Goal: Task Accomplishment & Management: Complete application form

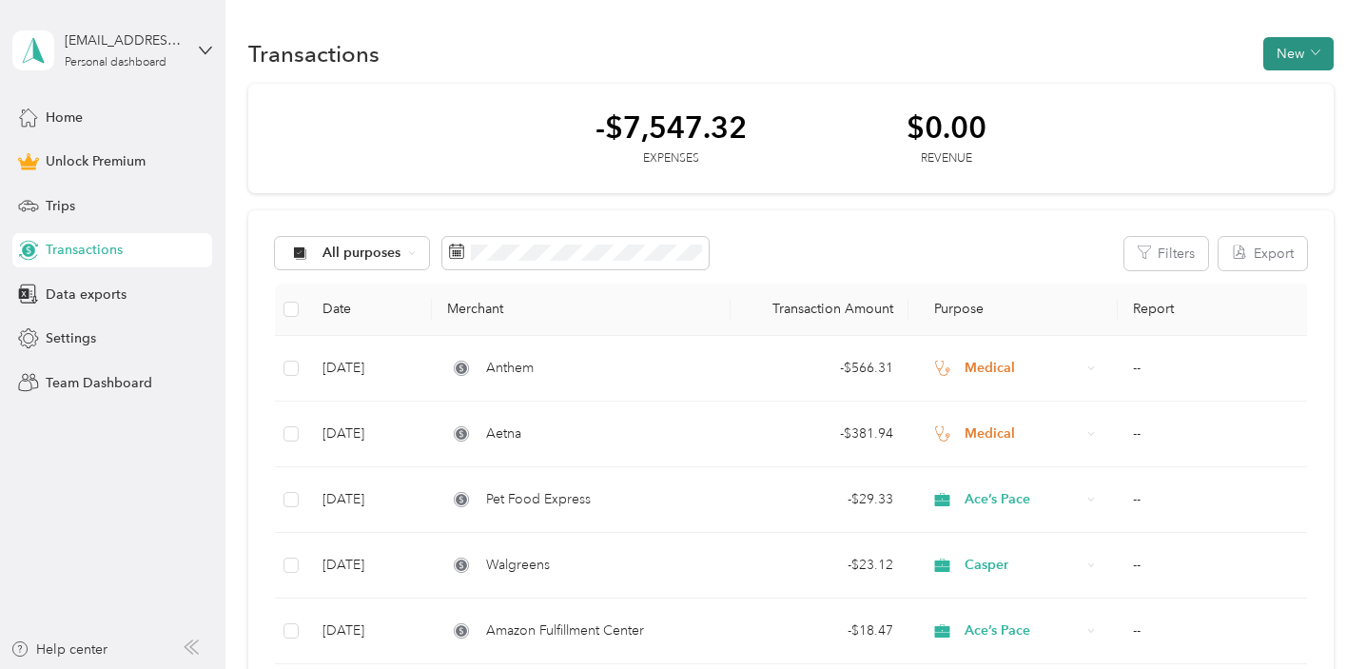
click at [1310, 48] on button "New" at bounding box center [1298, 53] width 70 height 33
click at [1291, 83] on span "Expense" at bounding box center [1302, 90] width 51 height 20
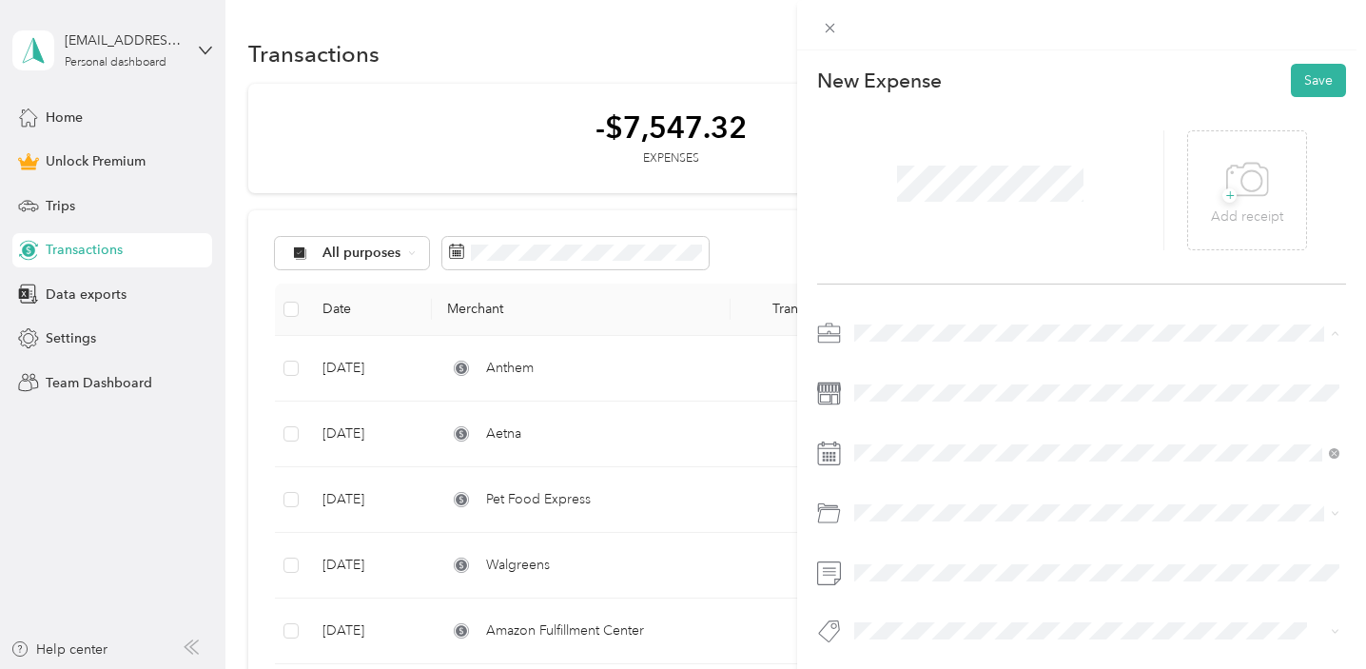
click at [901, 433] on div "Casper" at bounding box center [1097, 433] width 472 height 20
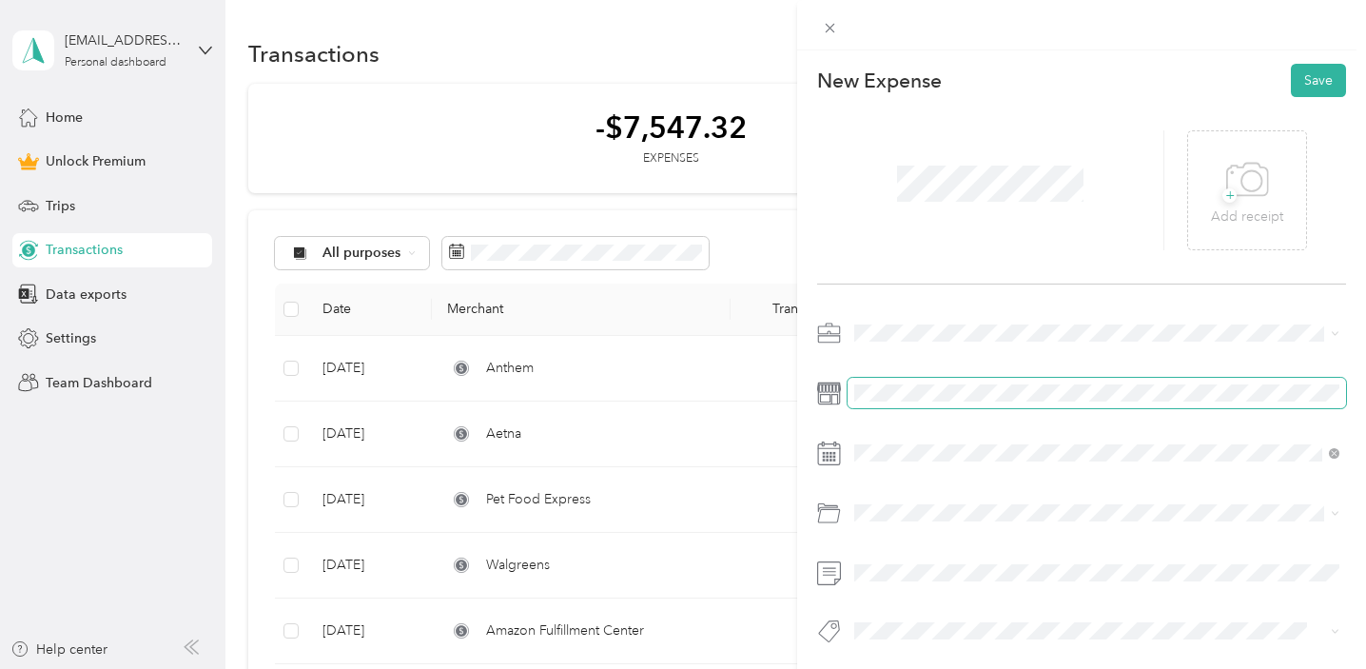
scroll to position [5, 0]
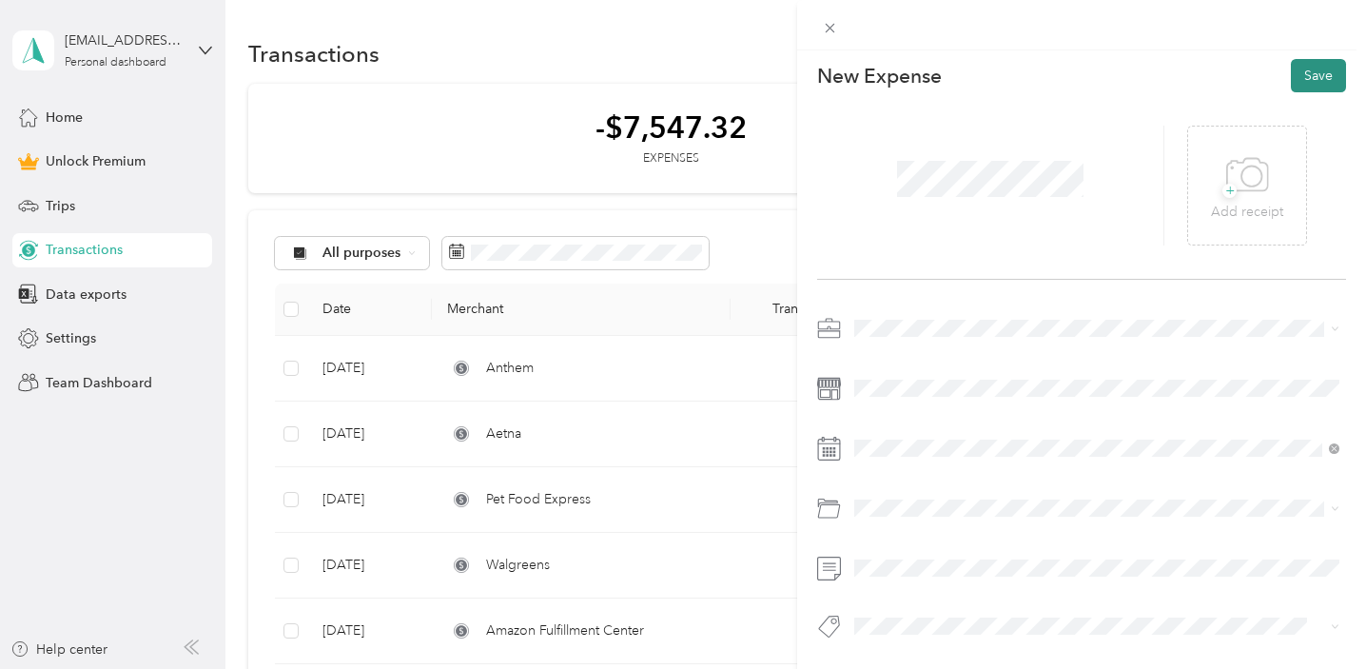
click at [1325, 77] on button "Save" at bounding box center [1318, 75] width 55 height 33
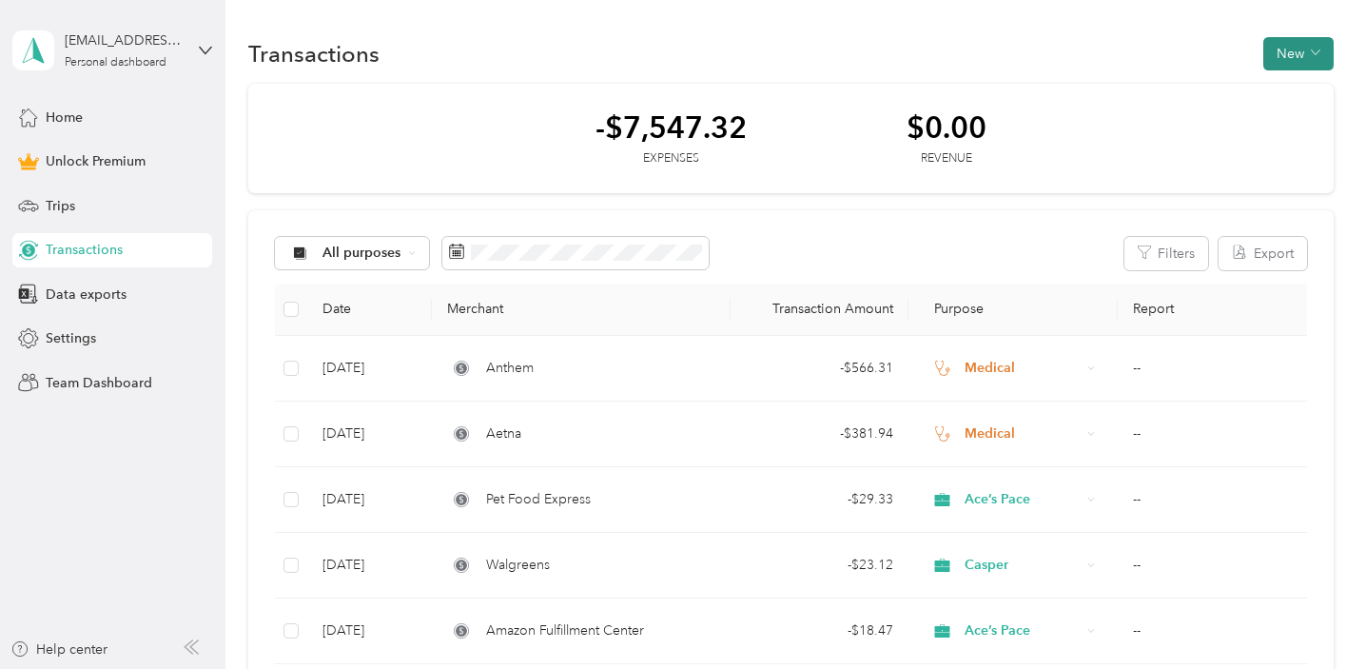
click at [1290, 60] on button "New" at bounding box center [1298, 53] width 70 height 33
click at [1282, 93] on span "Expense" at bounding box center [1302, 90] width 51 height 20
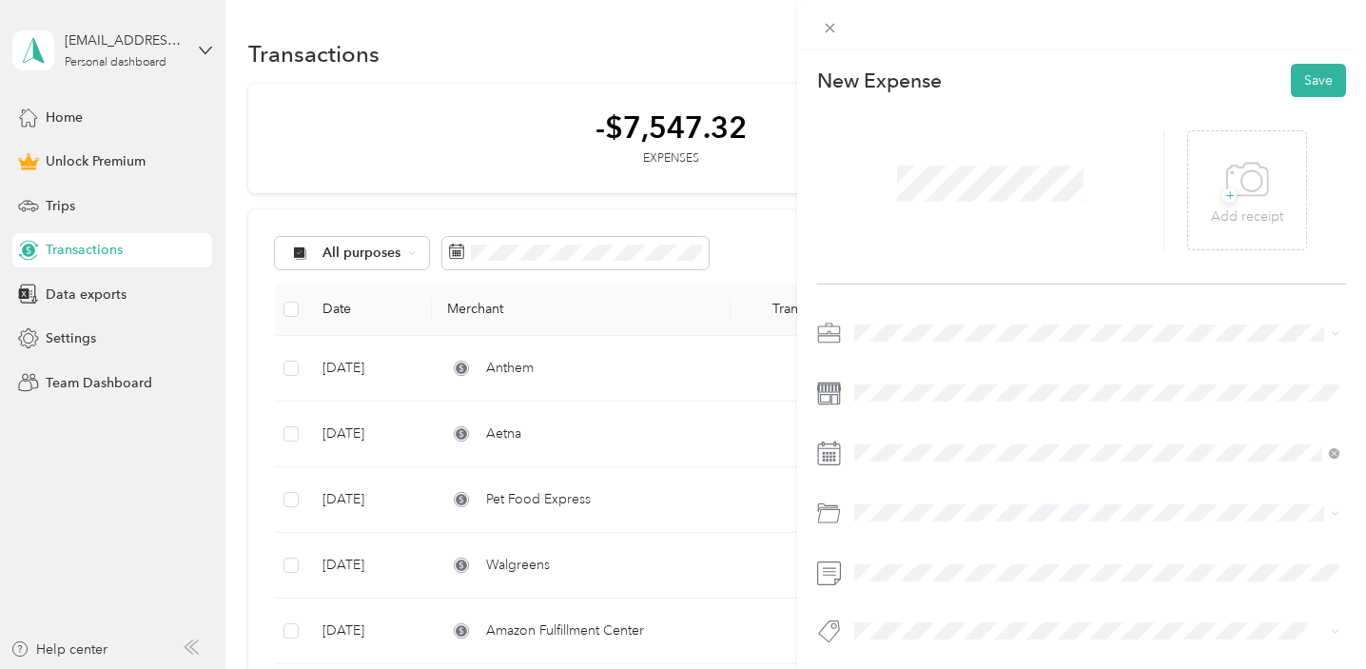
click at [911, 427] on div "Casper" at bounding box center [1097, 429] width 472 height 20
click at [904, 193] on icon at bounding box center [900, 194] width 19 height 19
click at [899, 196] on icon at bounding box center [901, 193] width 10 height 17
click at [991, 319] on div "14" at bounding box center [992, 320] width 25 height 24
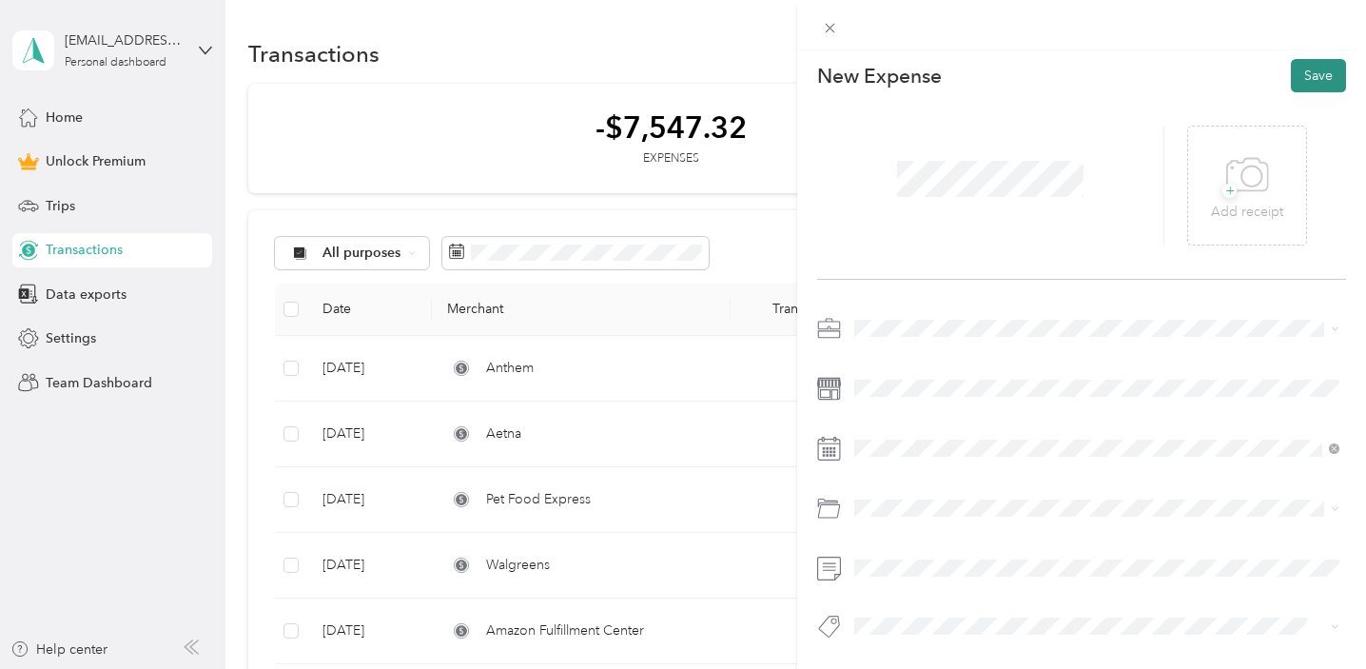
click at [1322, 75] on button "Save" at bounding box center [1318, 75] width 55 height 33
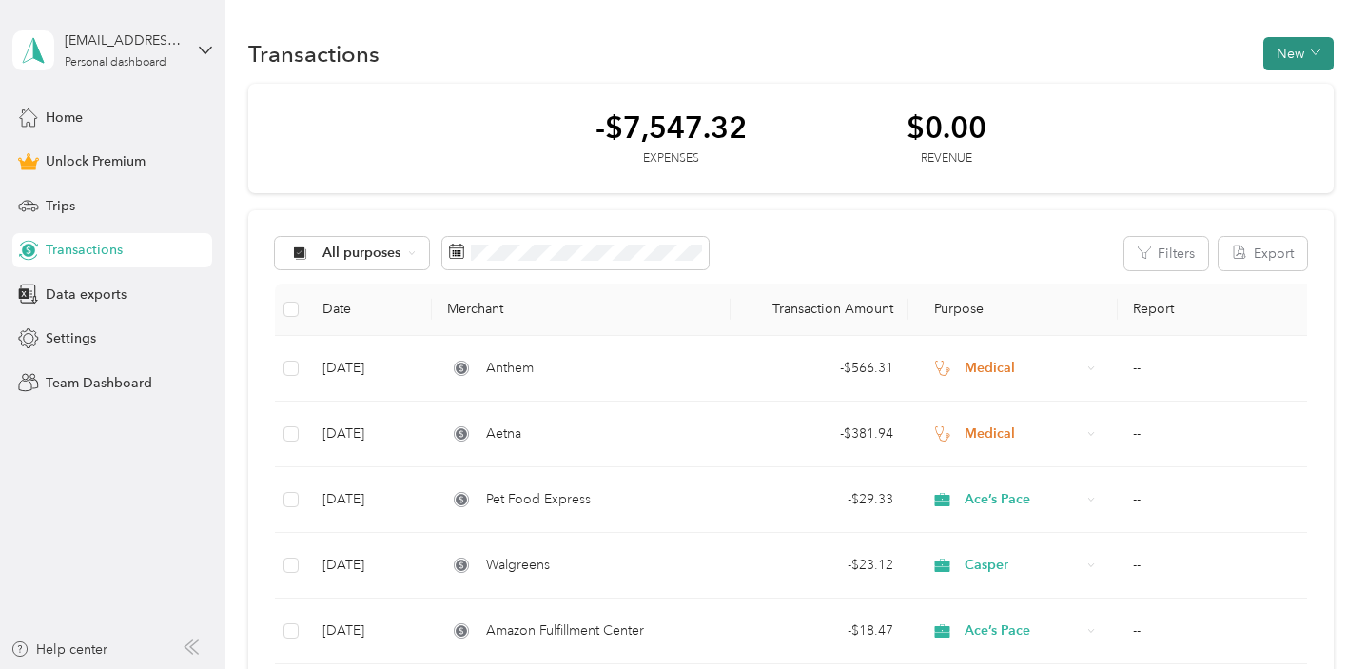
click at [1294, 53] on button "New" at bounding box center [1298, 53] width 70 height 33
click at [1294, 87] on span "Expense" at bounding box center [1302, 90] width 51 height 20
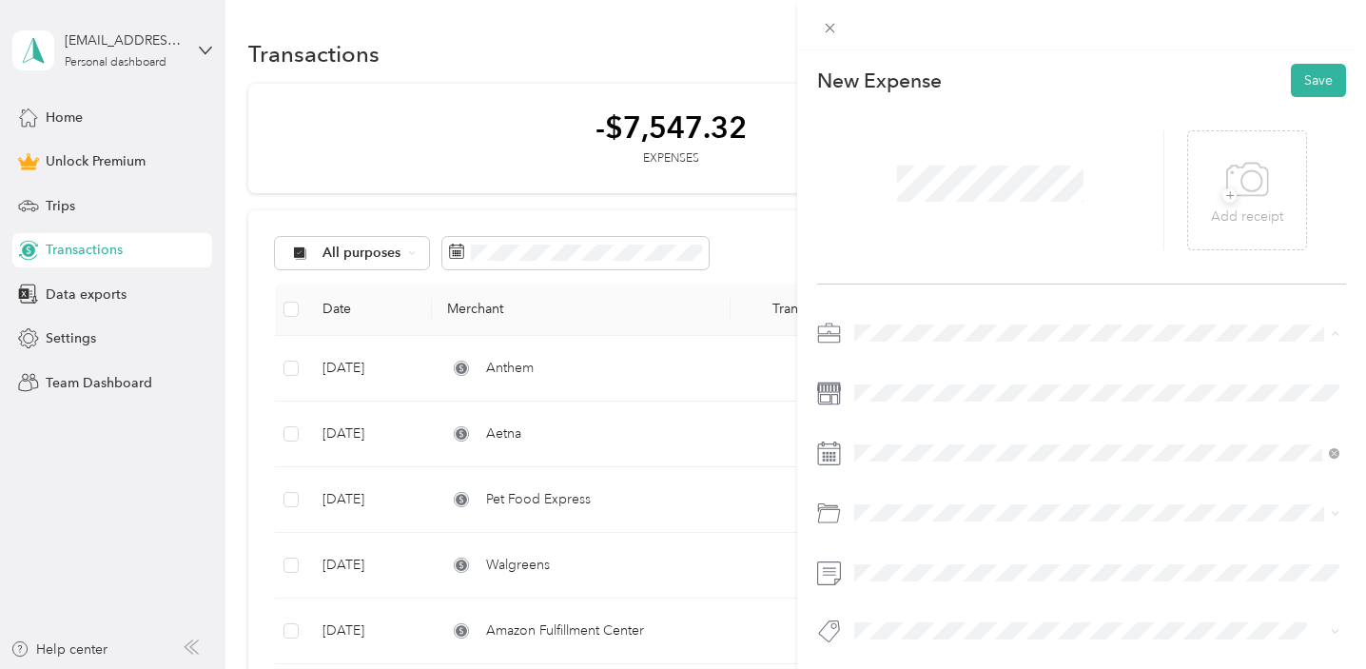
click at [900, 431] on span "Casper" at bounding box center [882, 433] width 43 height 16
click at [902, 195] on icon at bounding box center [900, 194] width 19 height 19
click at [1021, 261] on div "5" at bounding box center [1015, 260] width 25 height 24
click at [1322, 75] on button "Save" at bounding box center [1318, 80] width 55 height 33
